Goal: Task Accomplishment & Management: Use online tool/utility

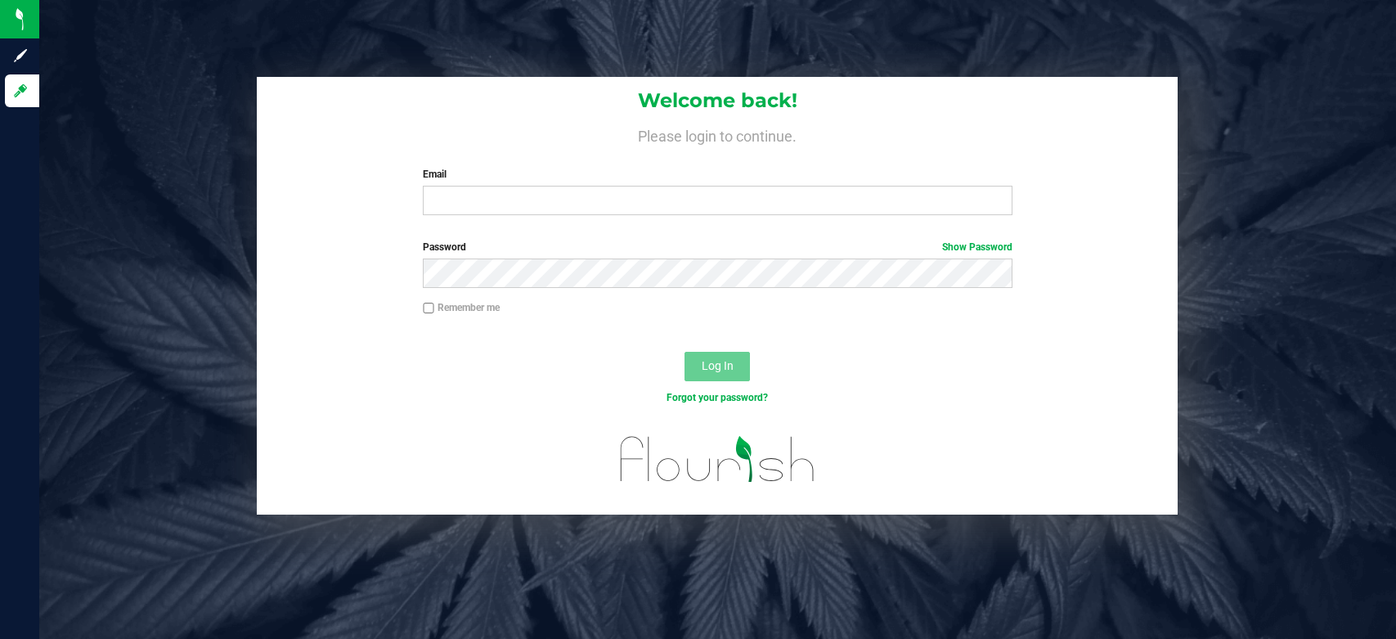
click at [625, 213] on input "Email" at bounding box center [718, 200] width 590 height 29
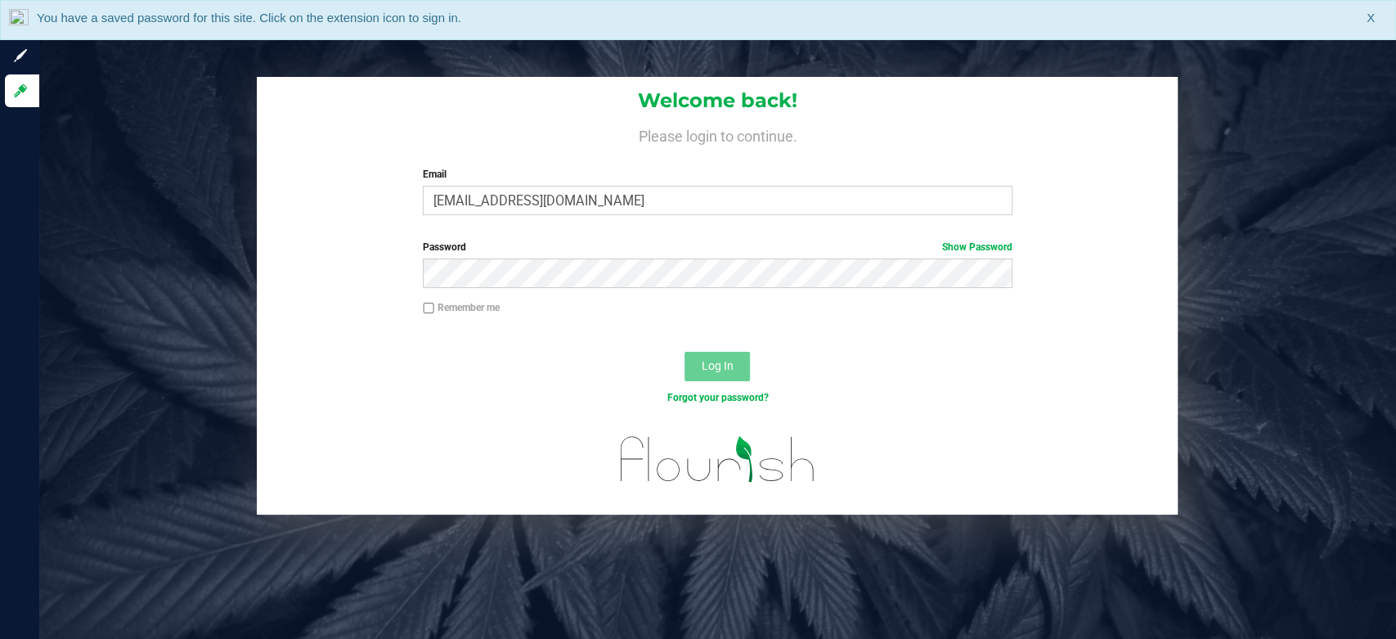
type input "ealexander@liveparallel.com"
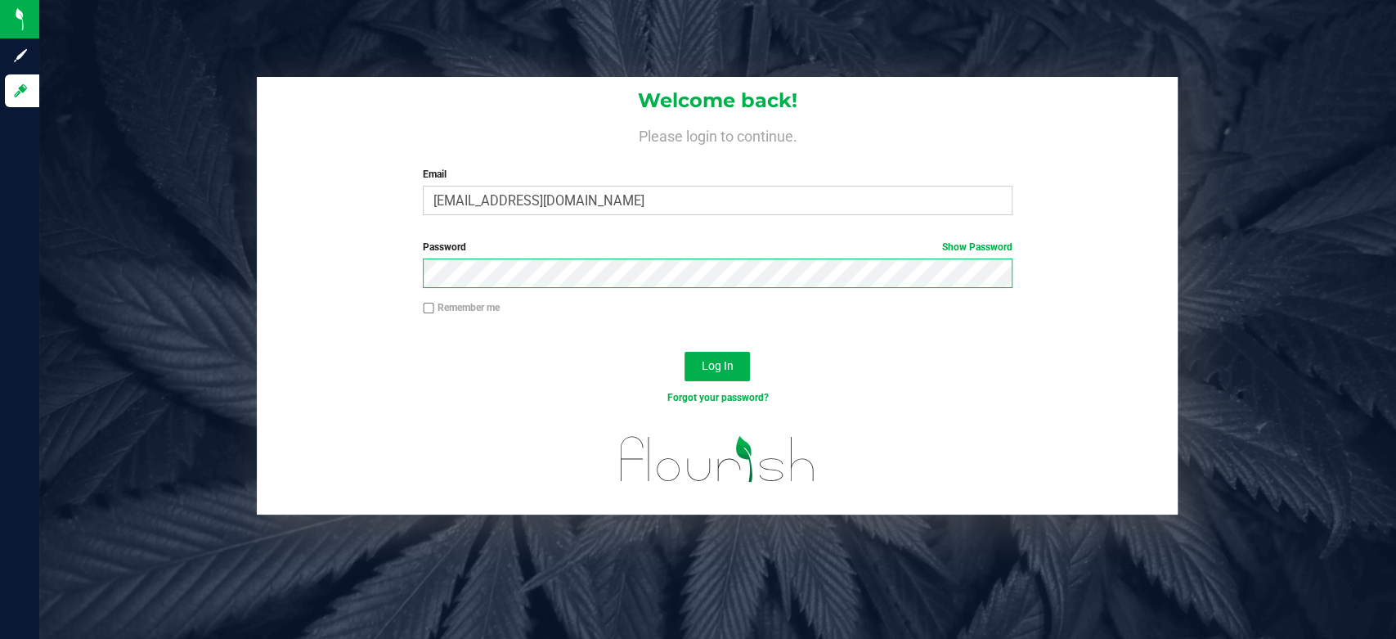
click at [685, 352] on button "Log In" at bounding box center [717, 366] width 65 height 29
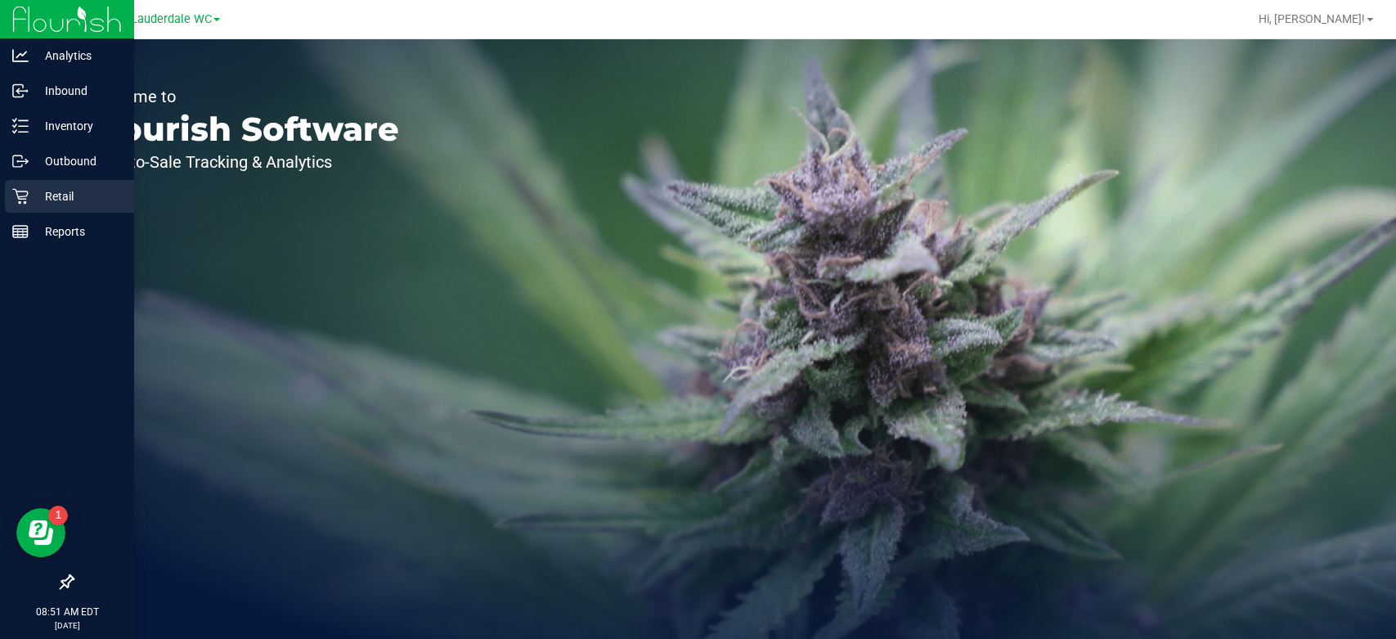
click at [33, 203] on p "Retail" at bounding box center [78, 197] width 98 height 20
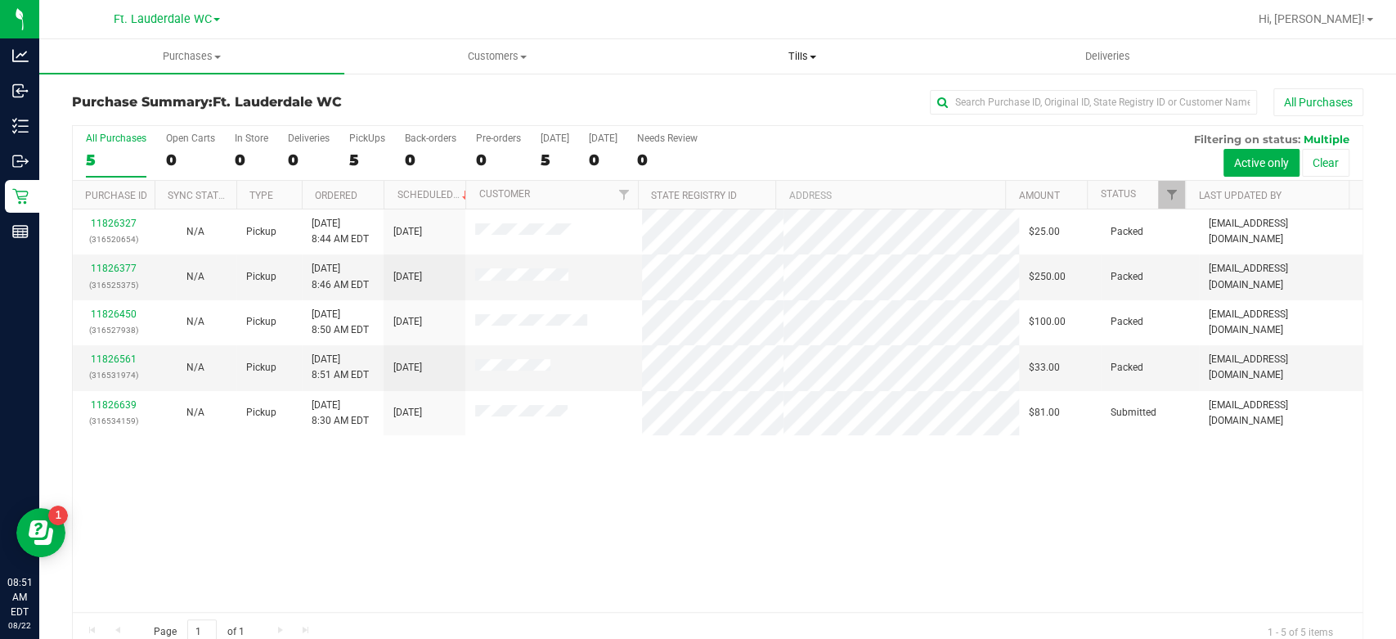
click at [803, 62] on span "Tills" at bounding box center [802, 56] width 303 height 15
click at [779, 100] on li "Manage tills" at bounding box center [802, 99] width 305 height 20
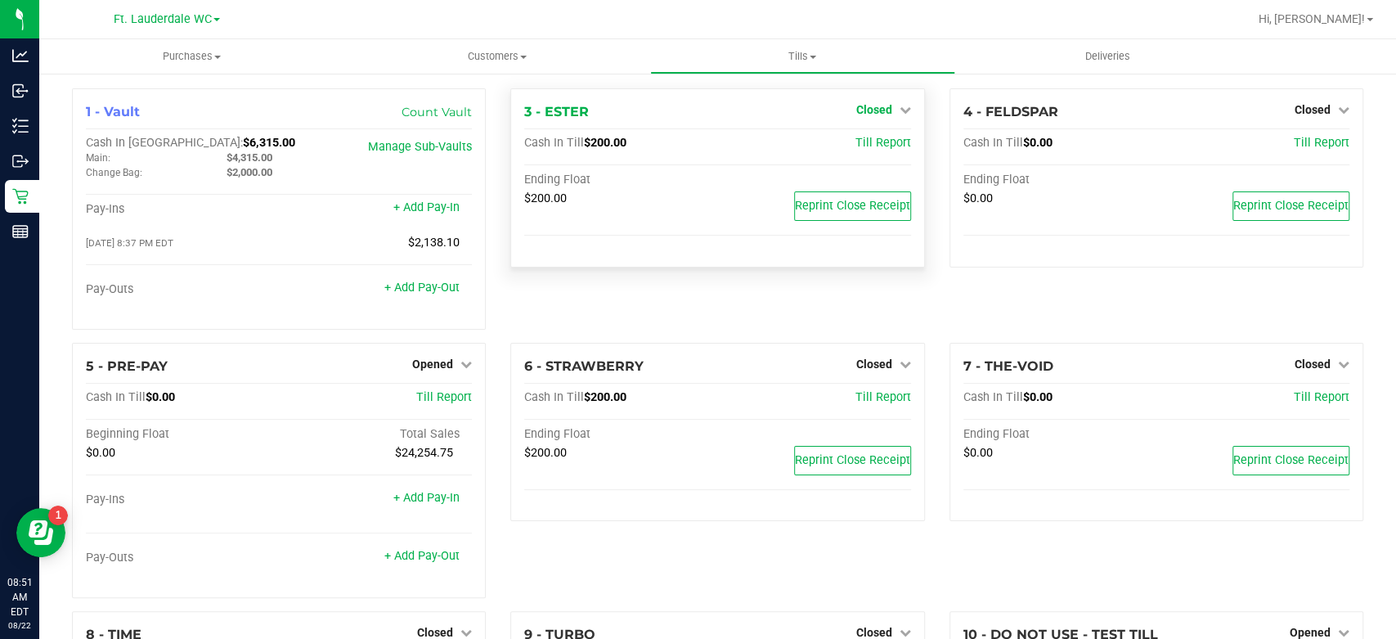
click at [856, 110] on span "Closed" at bounding box center [874, 109] width 36 height 13
click at [852, 145] on link "Open Till" at bounding box center [873, 143] width 43 height 13
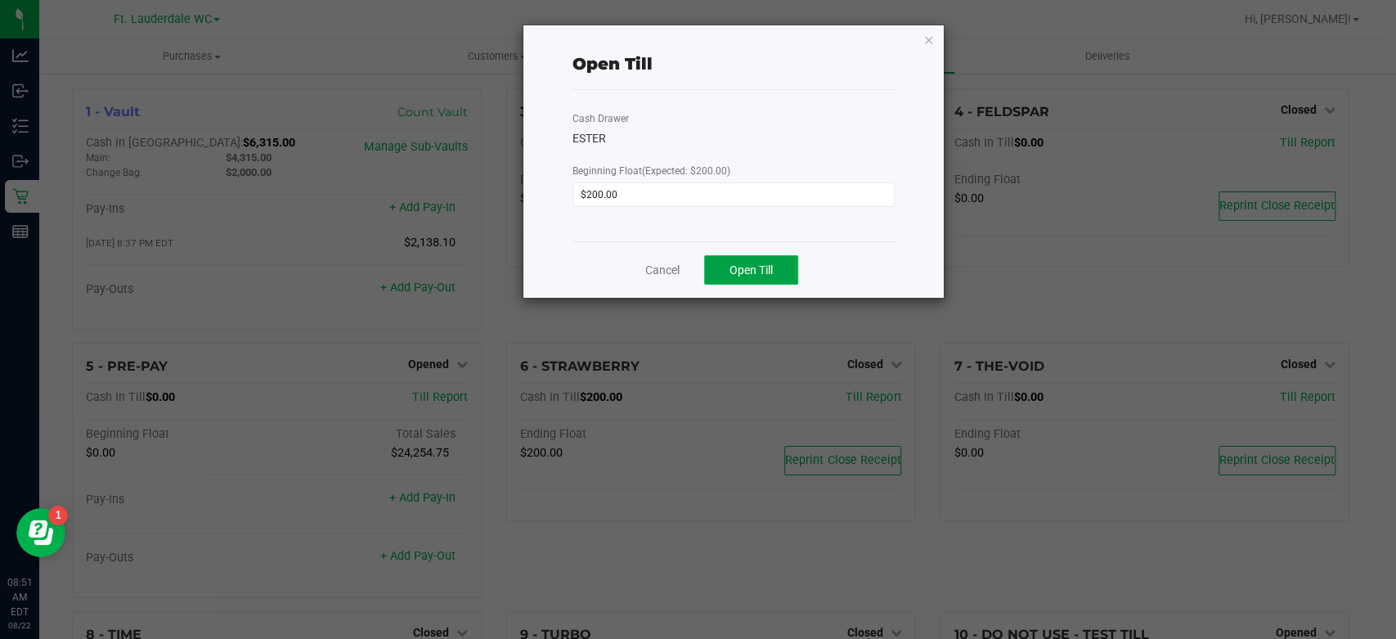
click at [790, 259] on button "Open Till" at bounding box center [751, 269] width 94 height 29
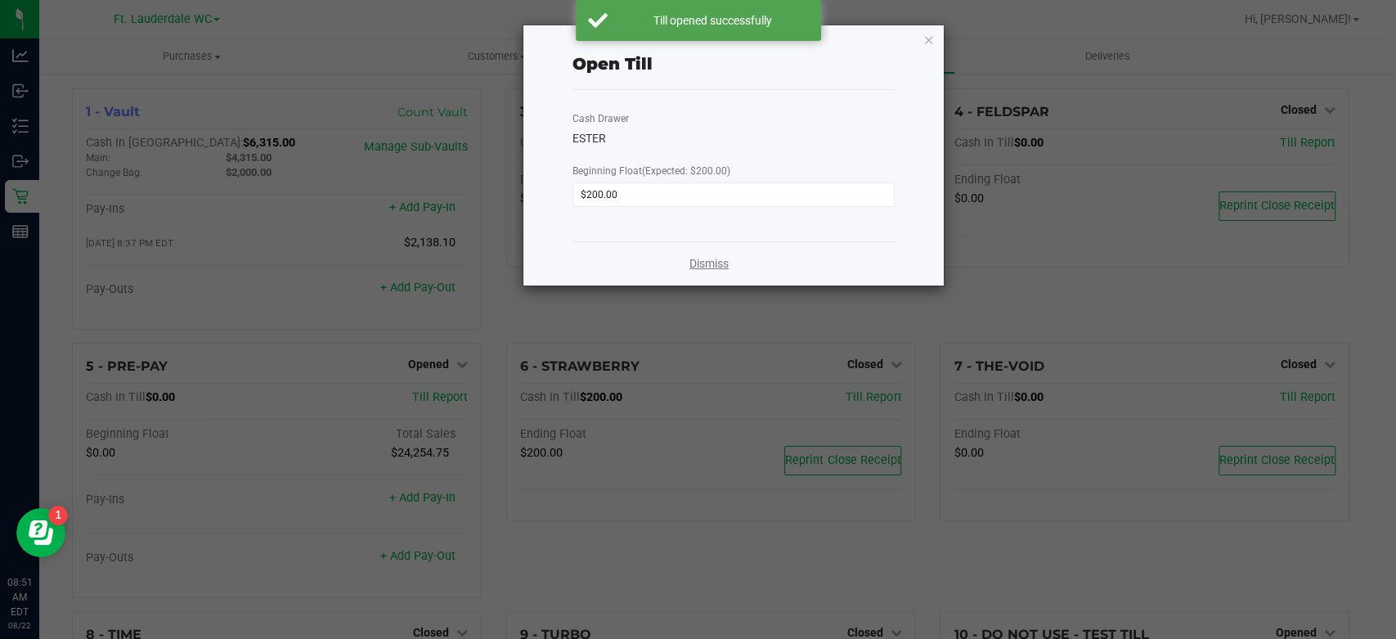
click at [719, 261] on link "Dismiss" at bounding box center [709, 263] width 39 height 17
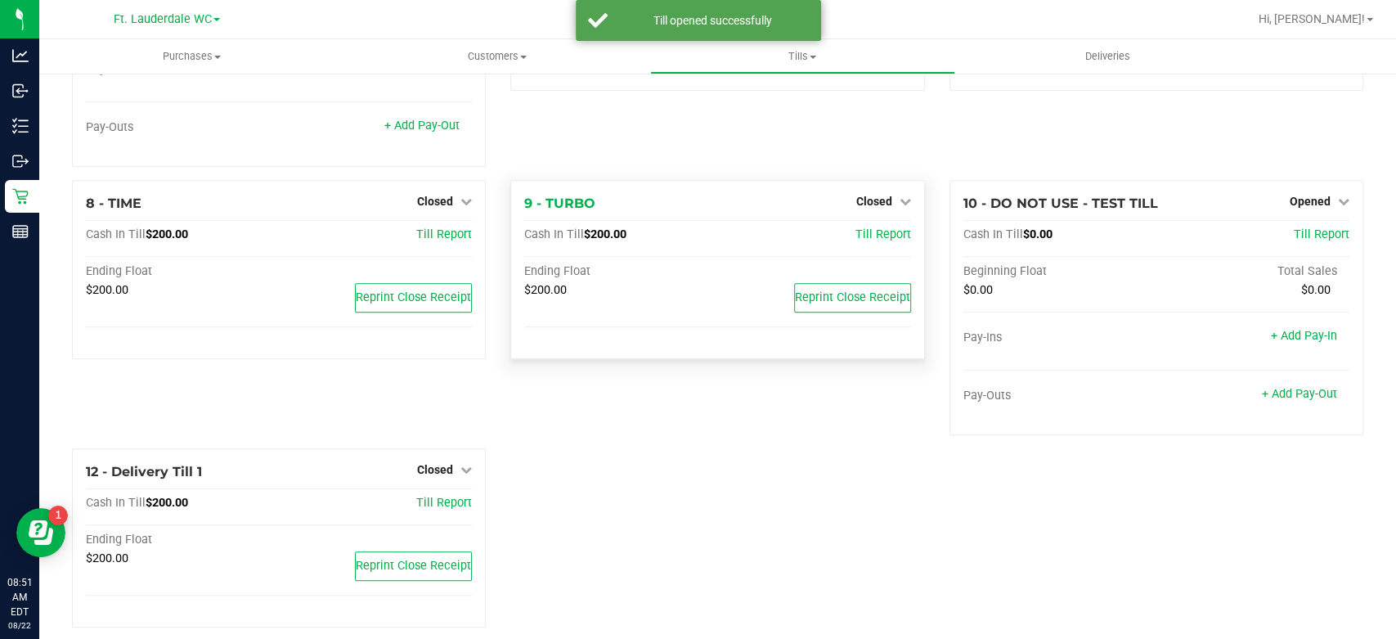
scroll to position [460, 0]
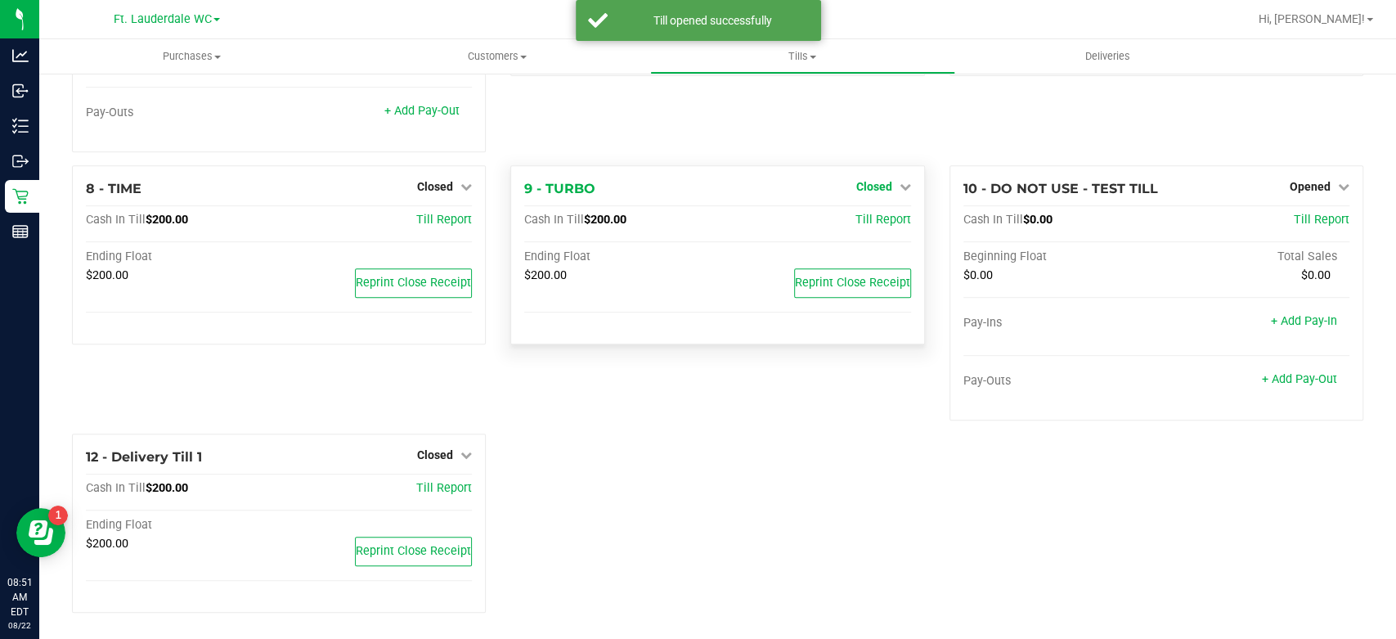
click at [900, 182] on icon at bounding box center [905, 186] width 11 height 11
click at [879, 214] on link "Open Till" at bounding box center [873, 220] width 43 height 13
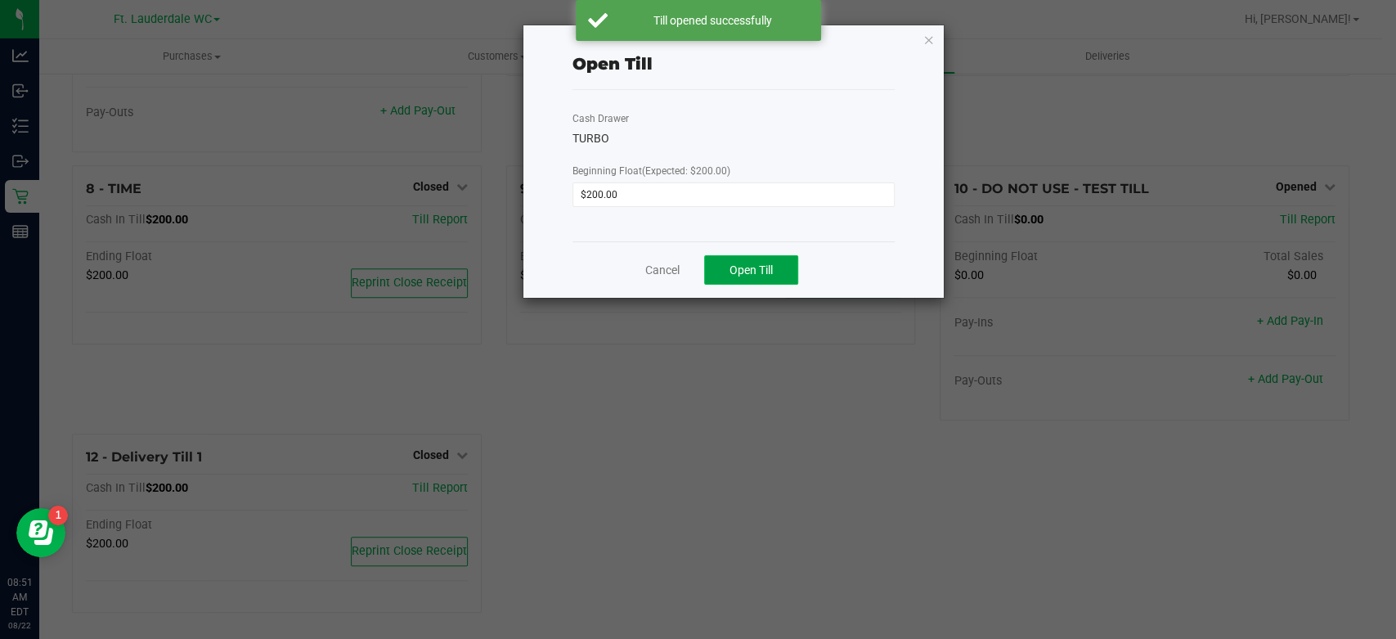
click at [753, 273] on span "Open Till" at bounding box center [751, 269] width 43 height 13
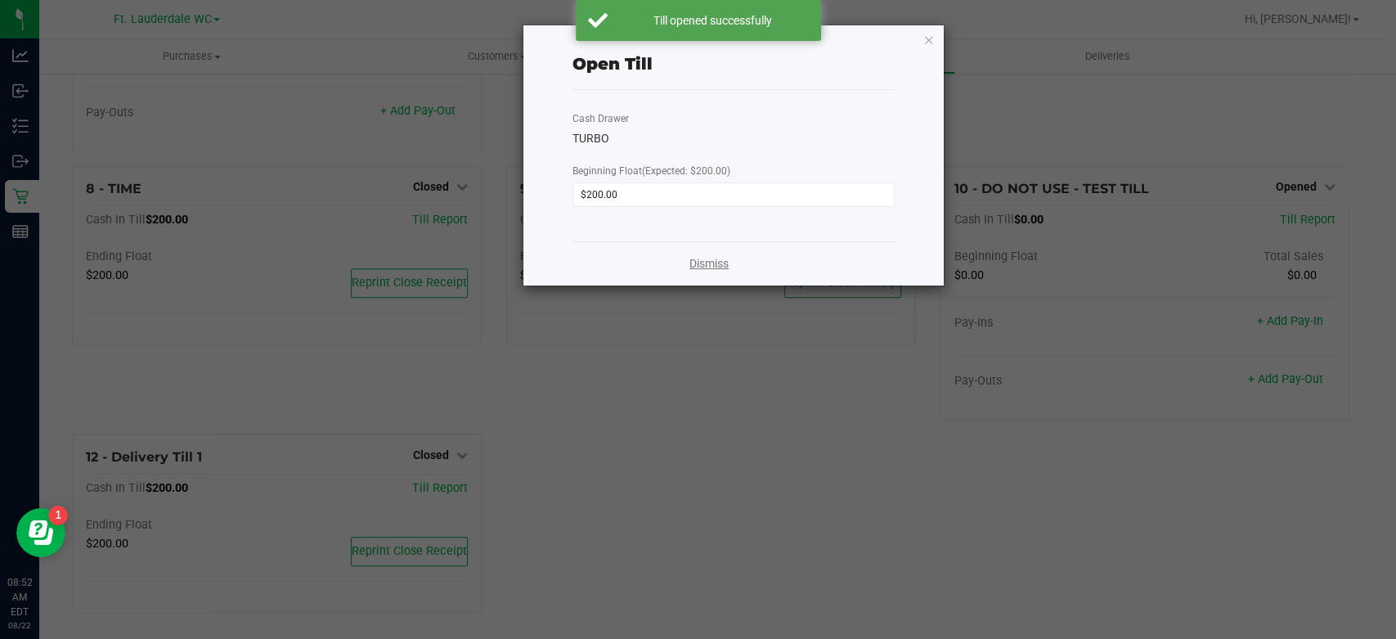
click at [710, 261] on link "Dismiss" at bounding box center [709, 263] width 39 height 17
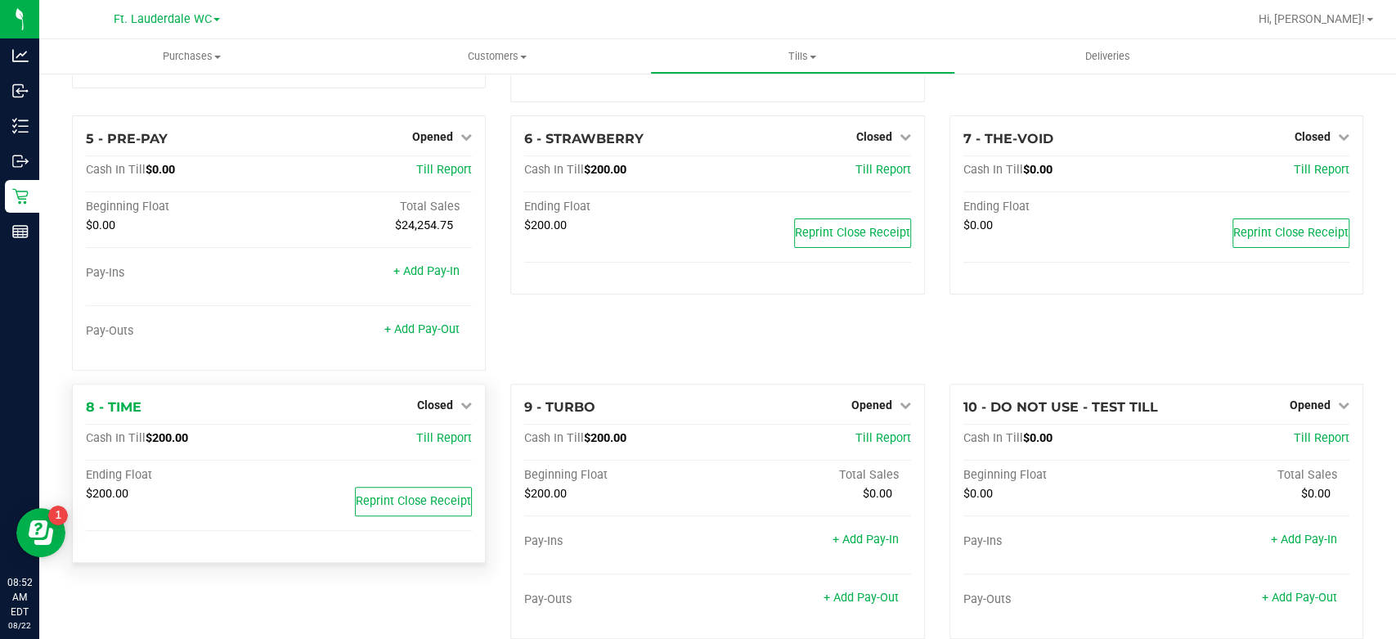
scroll to position [0, 0]
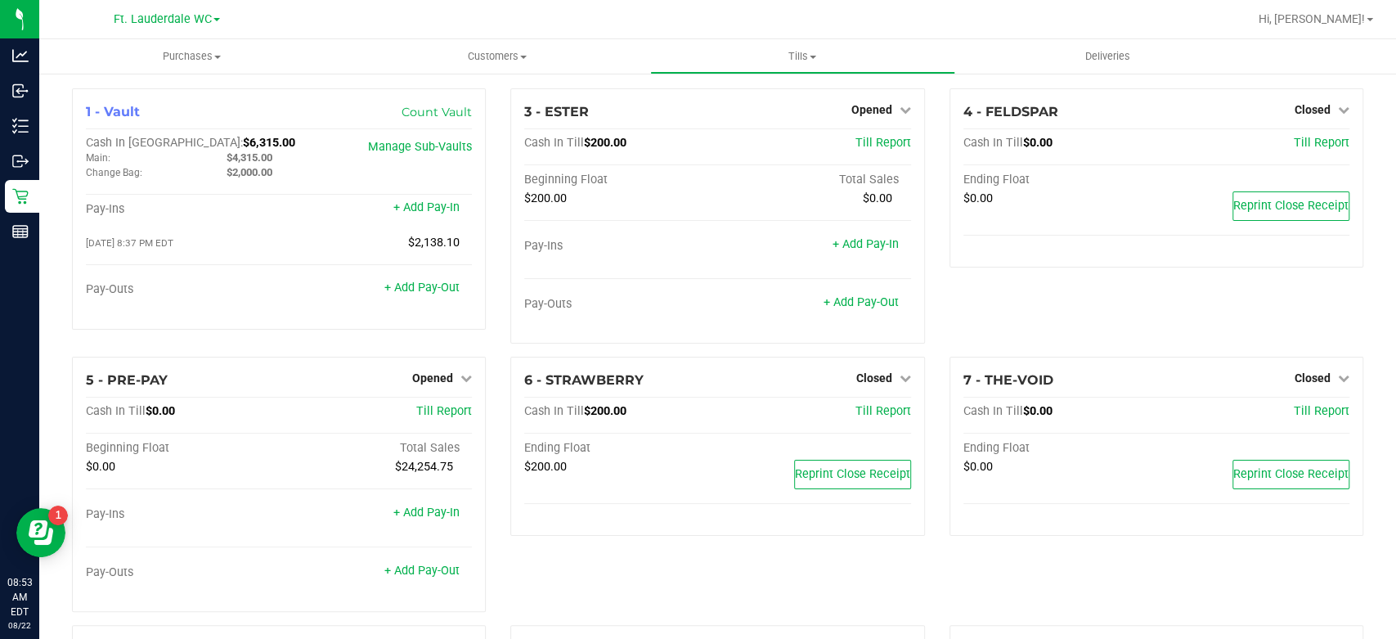
click at [42, 208] on div "1 - Vault Count Vault Cash In Vault: $6,315.00 Main: $4,315.00 Change Bag: $2,0…" at bounding box center [717, 587] width 1357 height 1030
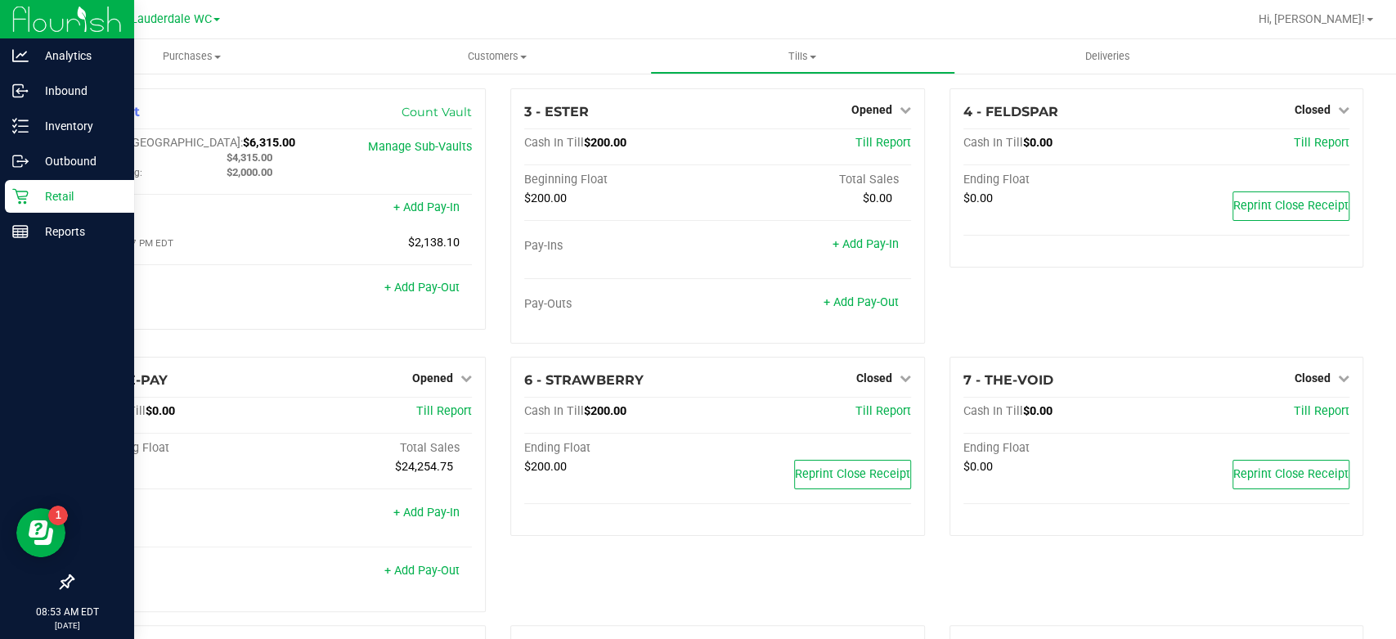
click at [28, 207] on div "Retail" at bounding box center [69, 196] width 129 height 33
